Goal: Information Seeking & Learning: Stay updated

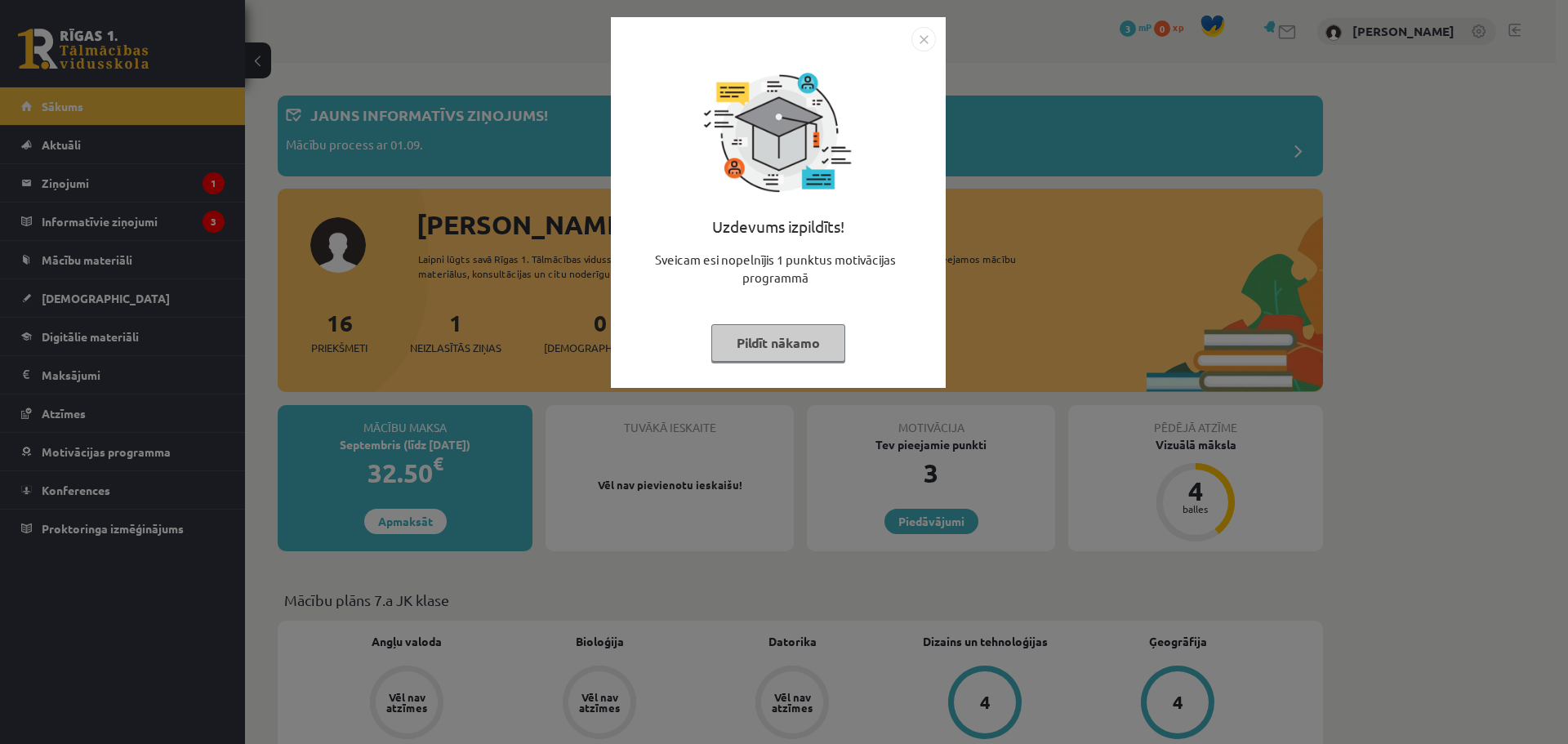
click at [797, 352] on button "Pildīt nākamo" at bounding box center [778, 342] width 134 height 38
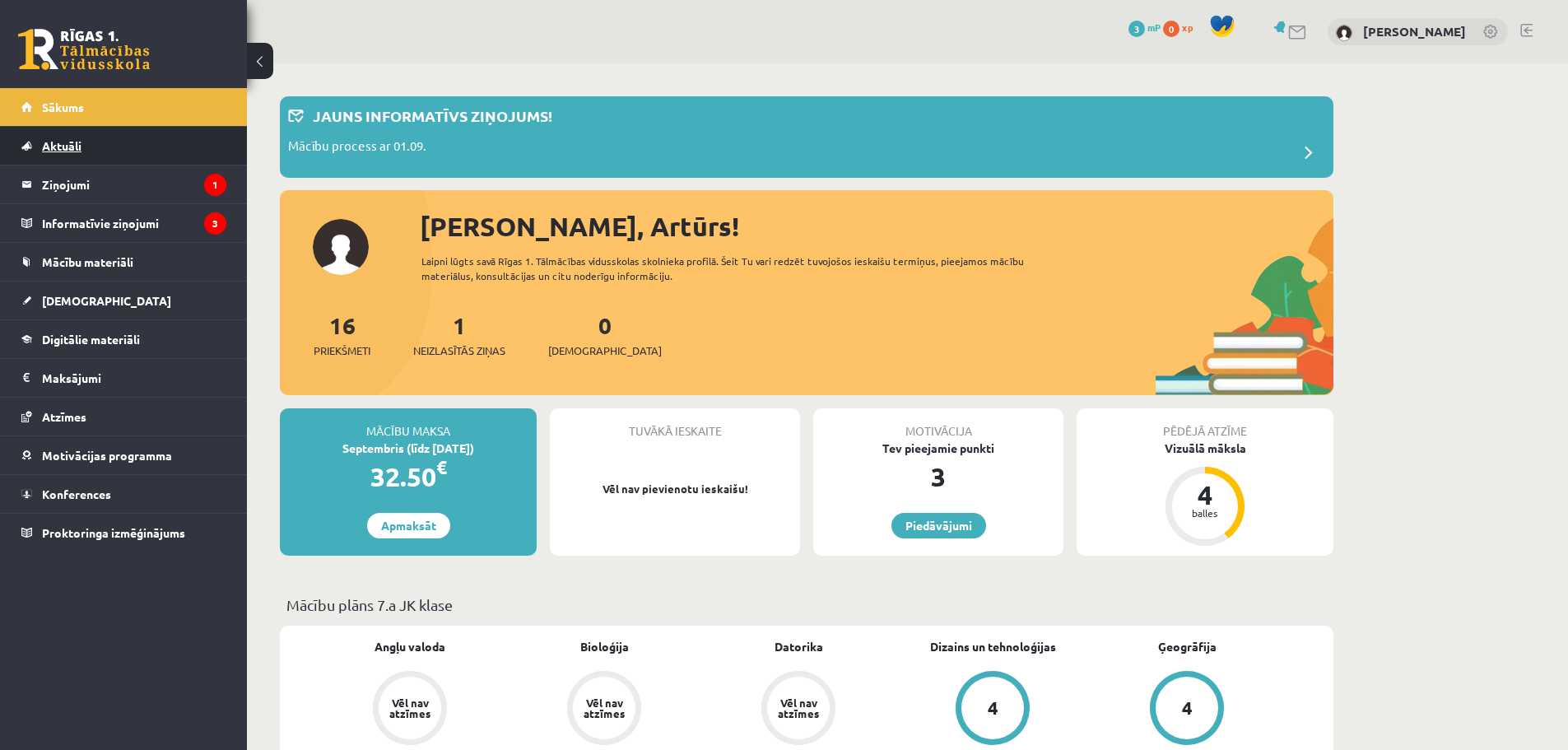
click at [190, 156] on link "Aktuāli" at bounding box center [124, 145] width 205 height 38
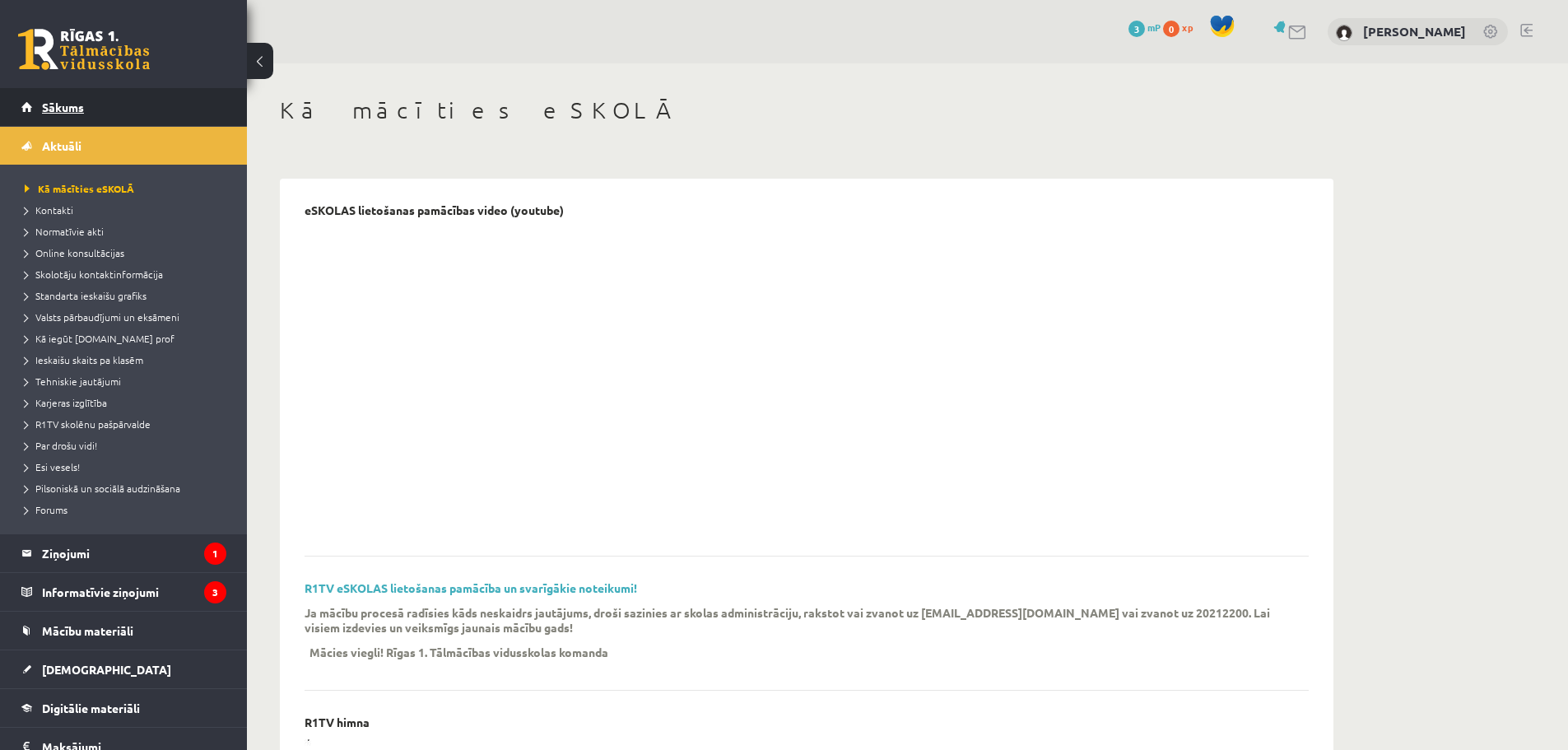
click at [191, 120] on link "Sākums" at bounding box center [124, 107] width 205 height 38
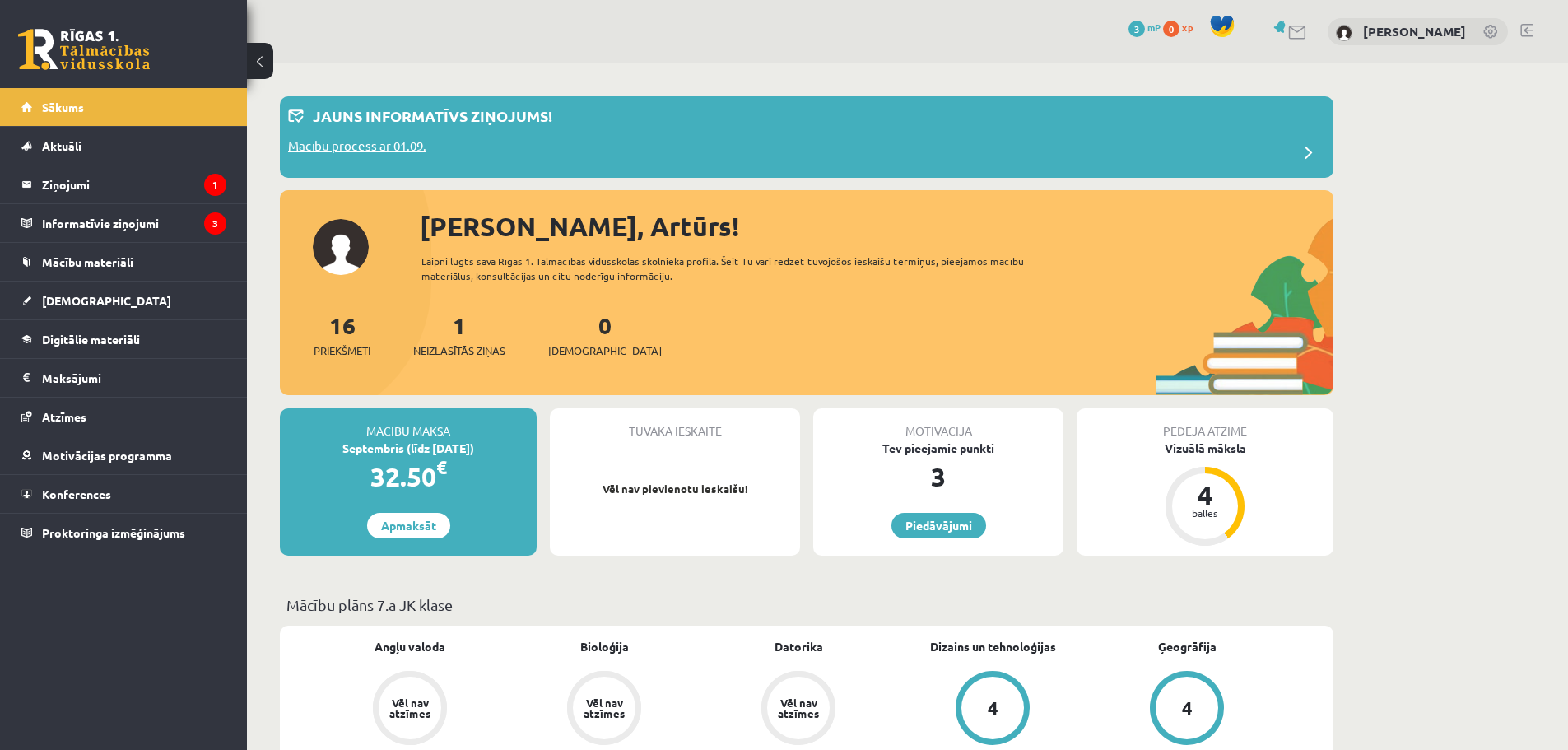
click at [364, 153] on p "Mācību process ar 01.09." at bounding box center [357, 148] width 138 height 24
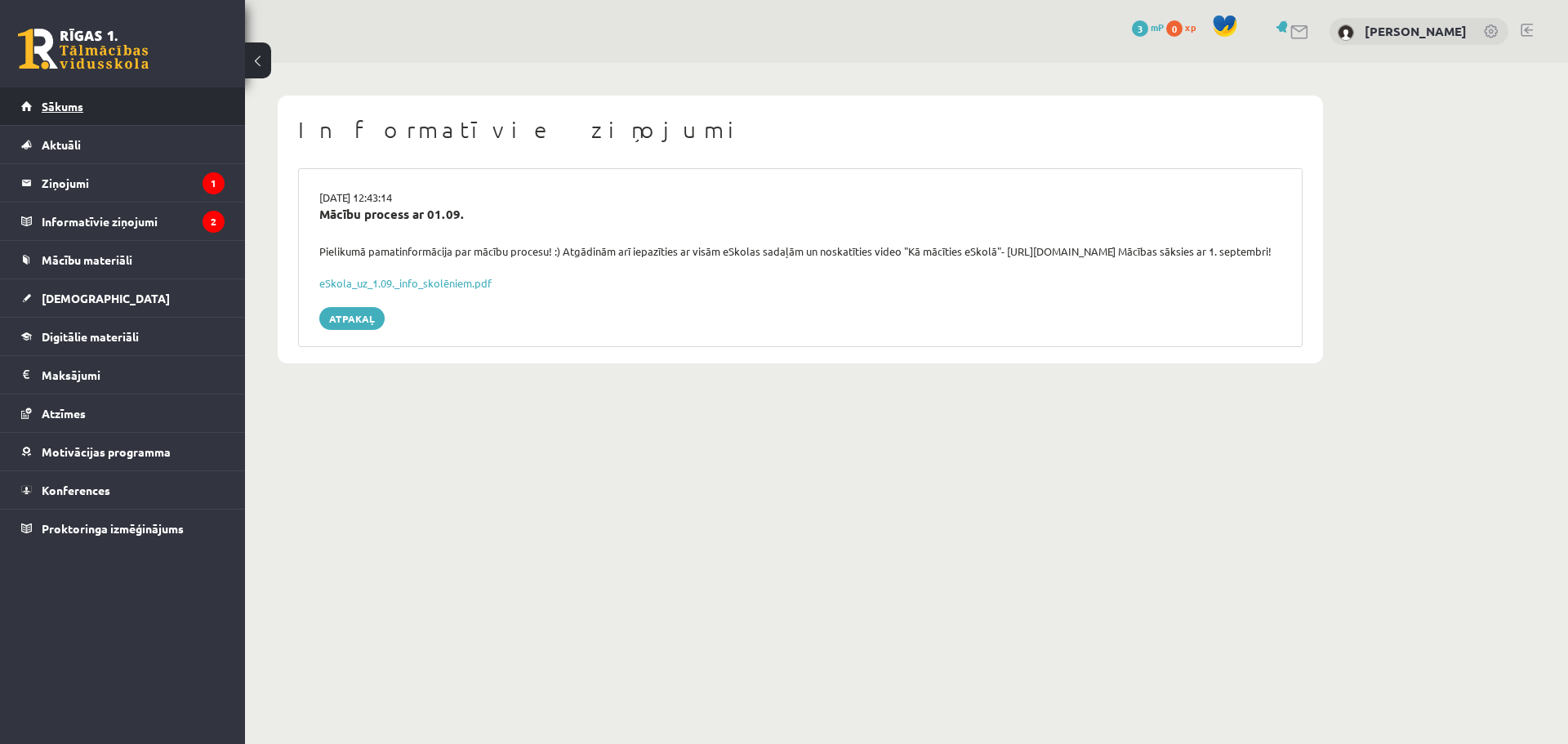
click at [155, 113] on link "Sākums" at bounding box center [123, 106] width 203 height 38
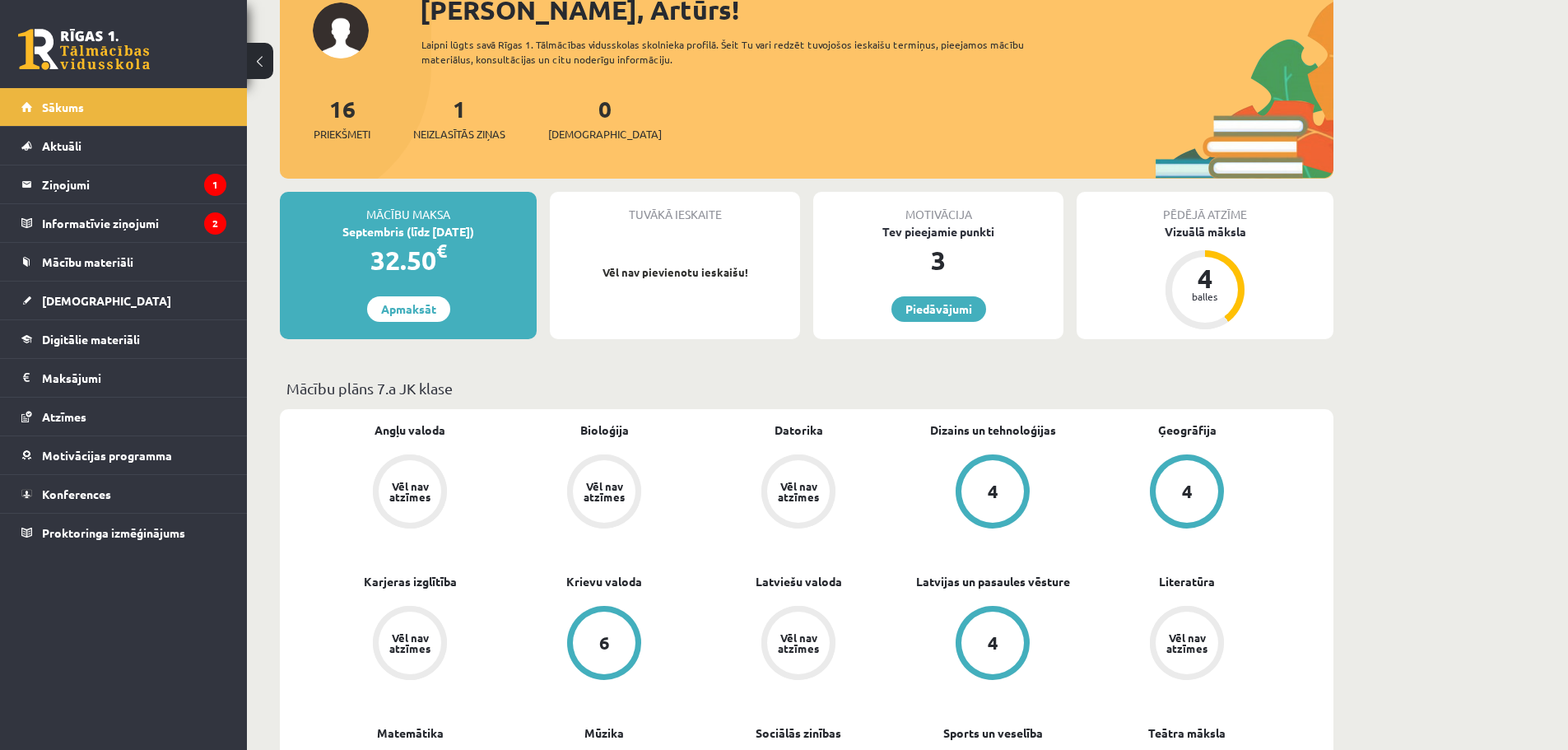
scroll to position [247, 0]
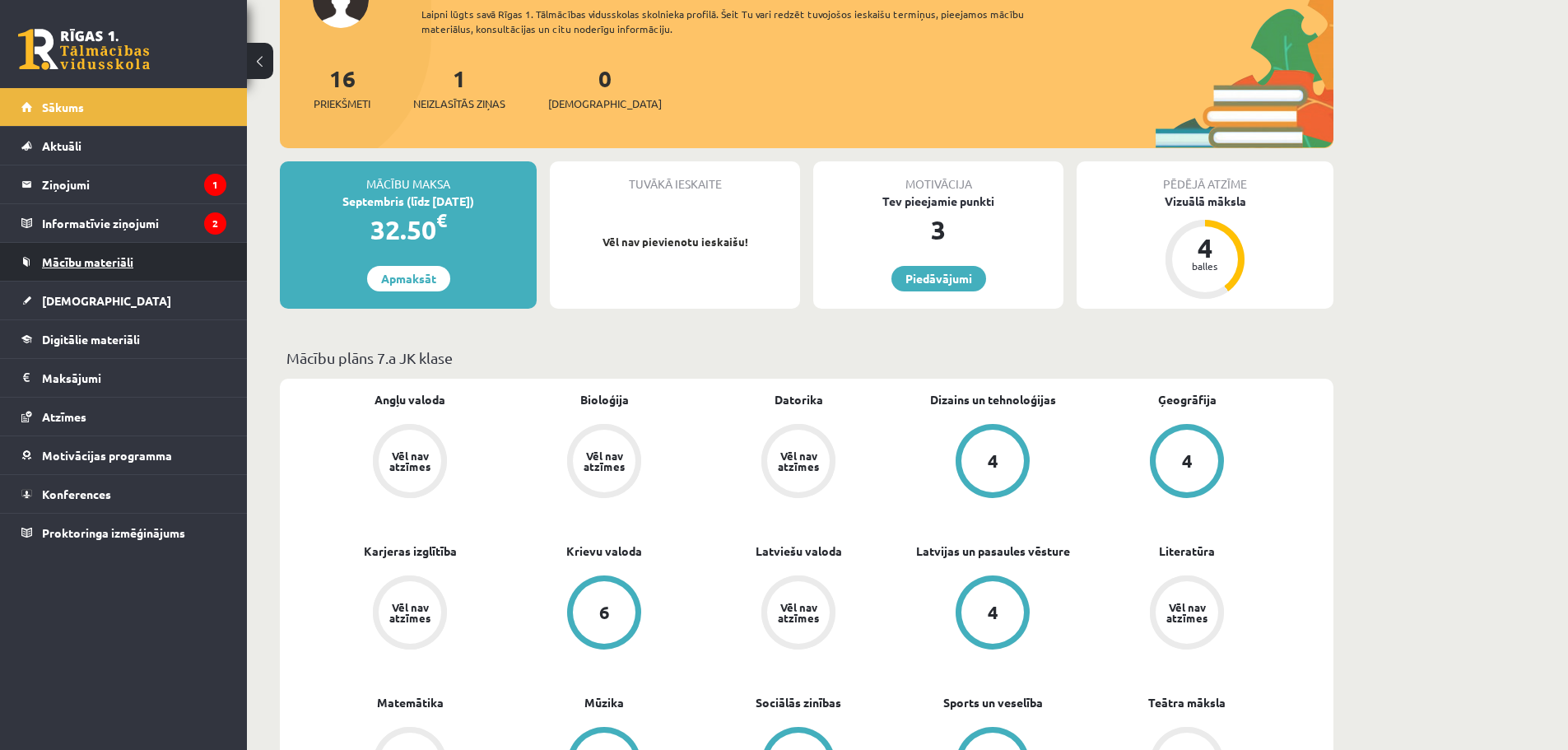
click at [197, 262] on link "Mācību materiāli" at bounding box center [124, 262] width 205 height 38
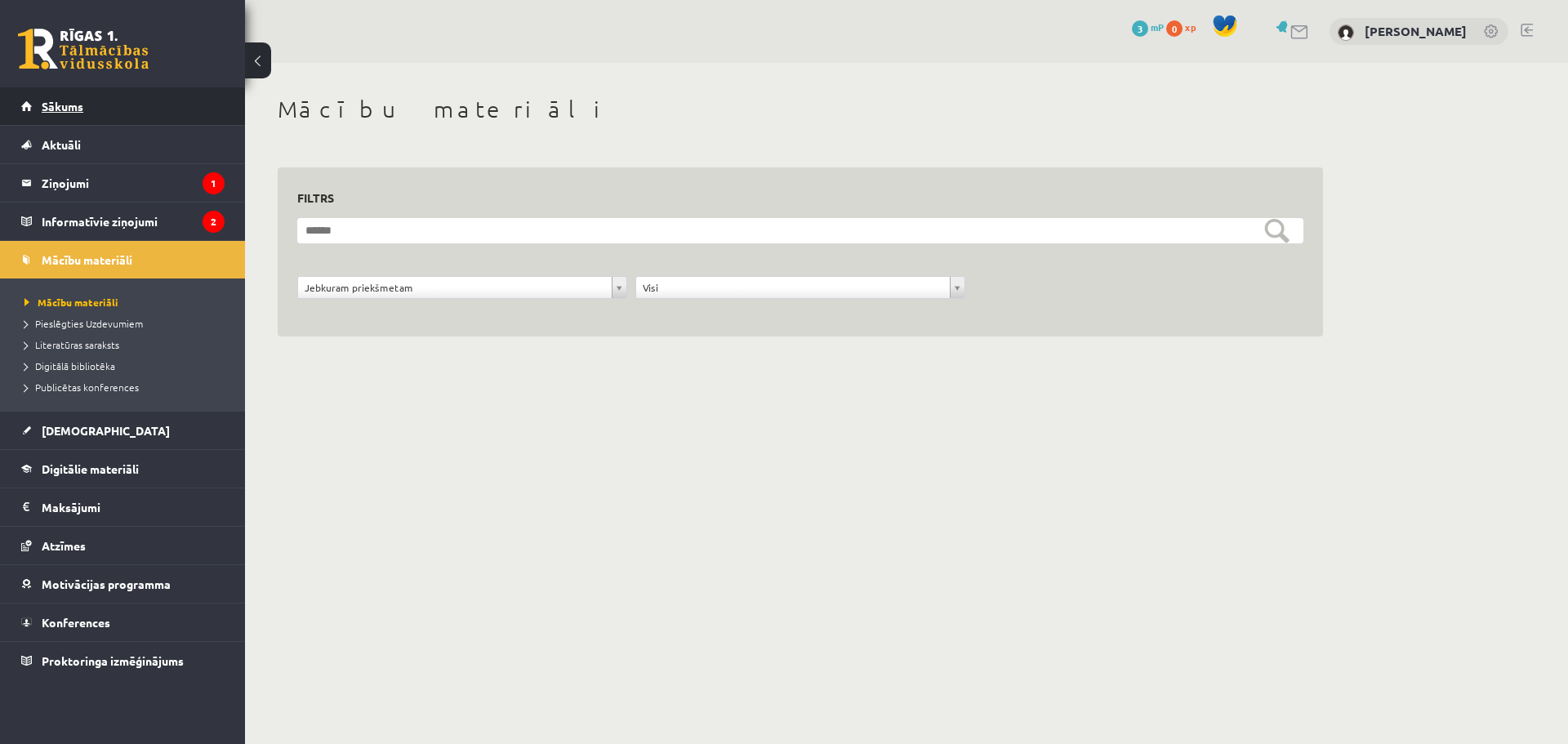
click at [153, 124] on link "Sākums" at bounding box center [123, 106] width 203 height 38
